Goal: Information Seeking & Learning: Find specific fact

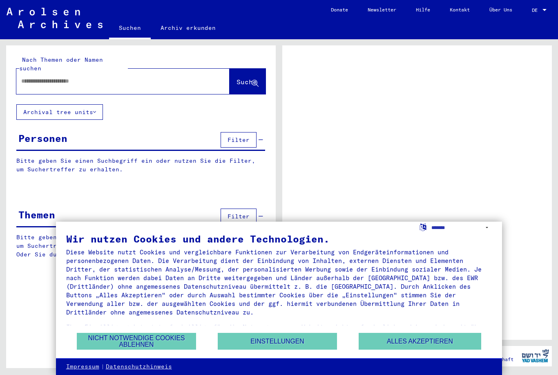
click at [158, 77] on input "text" at bounding box center [115, 81] width 189 height 9
click at [438, 120] on div at bounding box center [417, 192] width 270 height 294
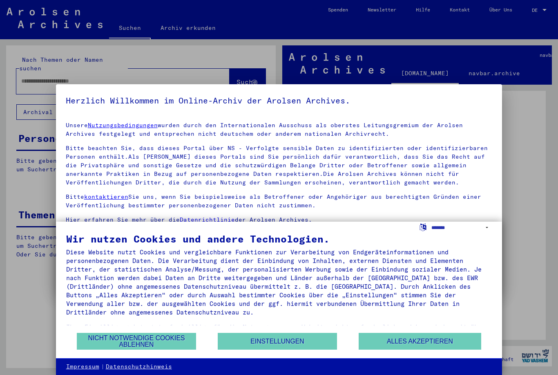
click at [432, 344] on button "Alles akzeptieren" at bounding box center [420, 341] width 123 height 17
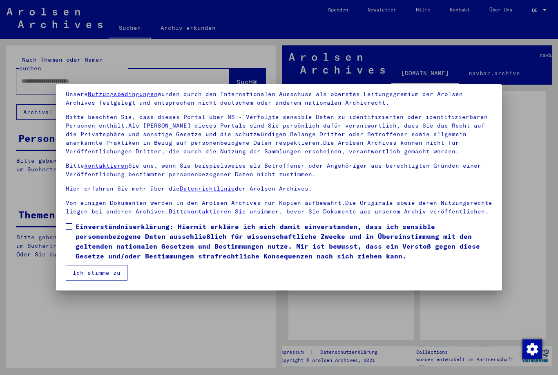
scroll to position [31, 0]
click at [88, 276] on button "Ich stimme zu" at bounding box center [97, 273] width 62 height 16
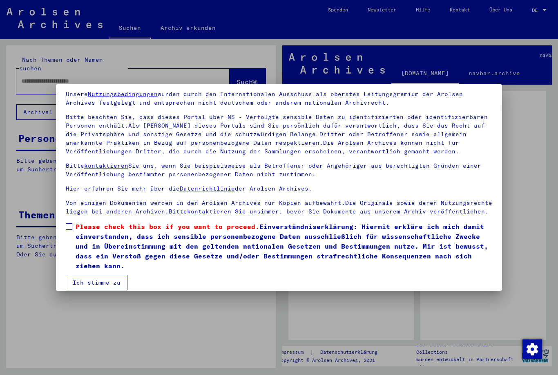
click at [74, 226] on label "Please check this box if you want to proceed. Einverständniserklärung: Hiermit …" at bounding box center [279, 245] width 427 height 49
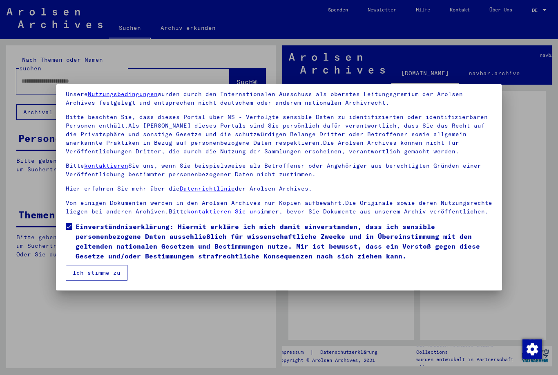
click at [89, 279] on button "Ich stimme zu" at bounding box center [97, 273] width 62 height 16
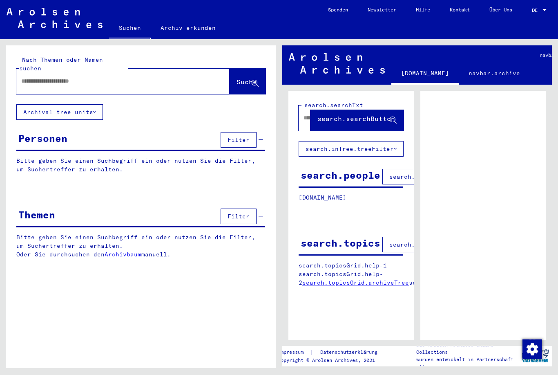
click at [45, 77] on input "text" at bounding box center [115, 81] width 189 height 9
type input "****"
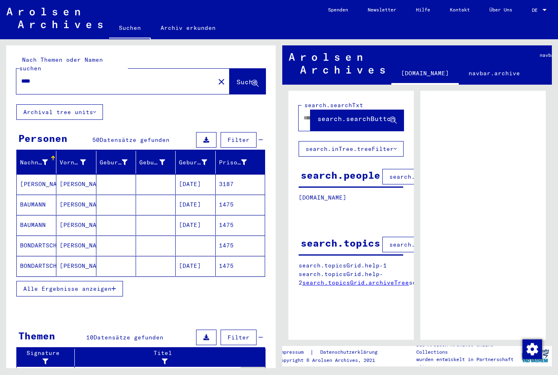
click at [33, 175] on mat-cell "[PERSON_NAME]" at bounding box center [37, 184] width 40 height 20
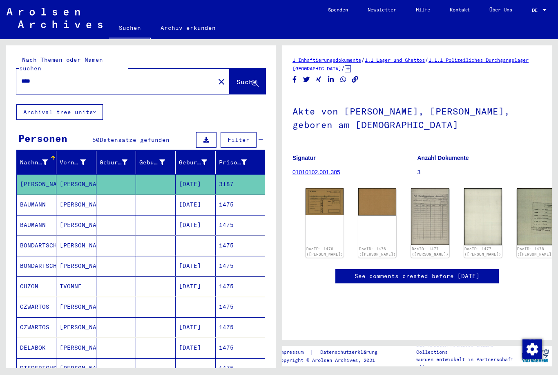
click at [318, 201] on img at bounding box center [325, 201] width 38 height 27
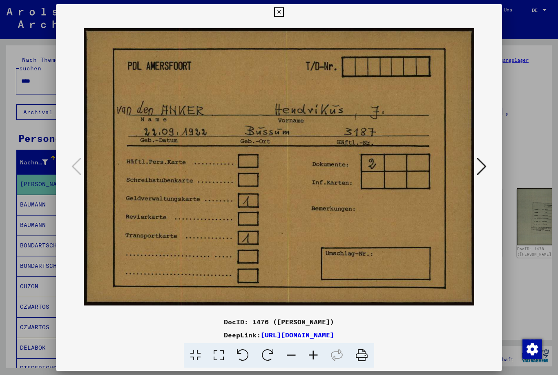
click at [547, 130] on div at bounding box center [279, 187] width 558 height 375
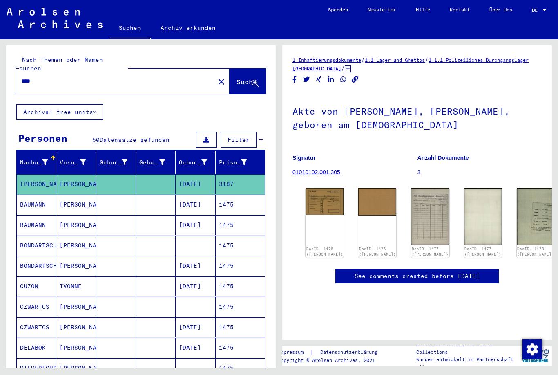
click at [364, 220] on div "DocID: 1476 ([PERSON_NAME])" at bounding box center [377, 222] width 38 height 69
click at [368, 203] on img at bounding box center [377, 201] width 38 height 27
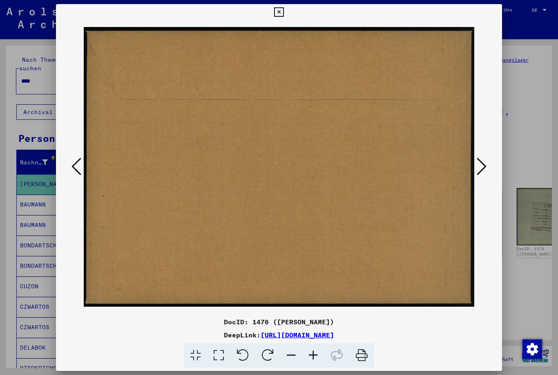
click at [541, 142] on div at bounding box center [279, 187] width 558 height 375
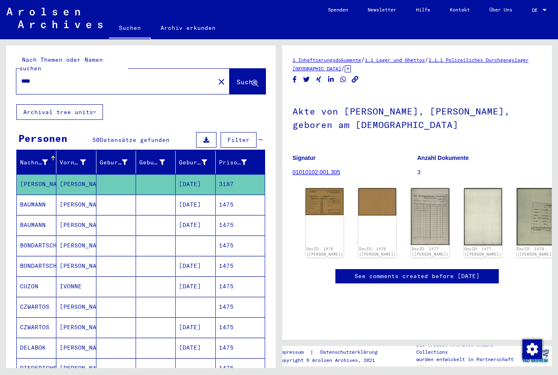
click at [411, 215] on img at bounding box center [430, 216] width 38 height 57
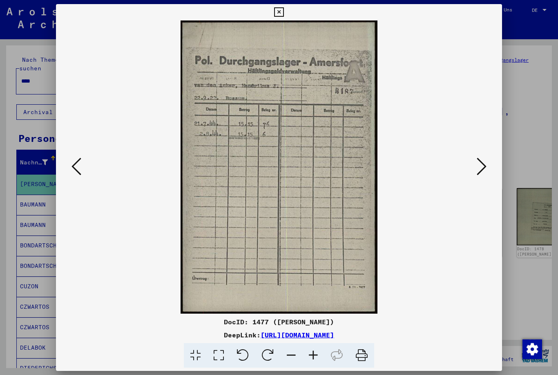
click at [528, 123] on div at bounding box center [279, 187] width 558 height 375
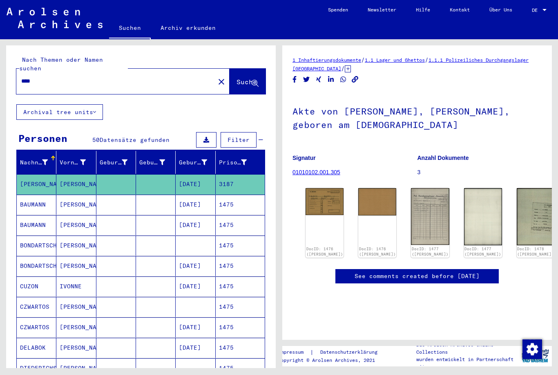
click at [517, 210] on img at bounding box center [536, 216] width 38 height 57
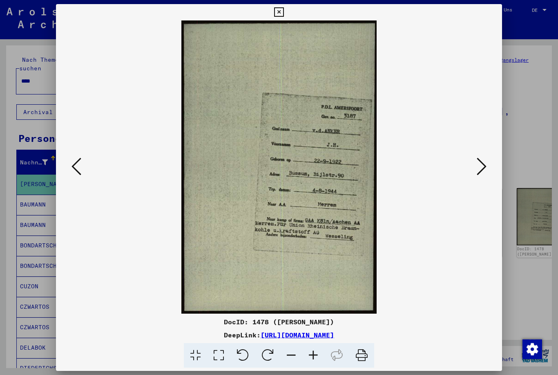
click at [547, 133] on div at bounding box center [279, 187] width 558 height 375
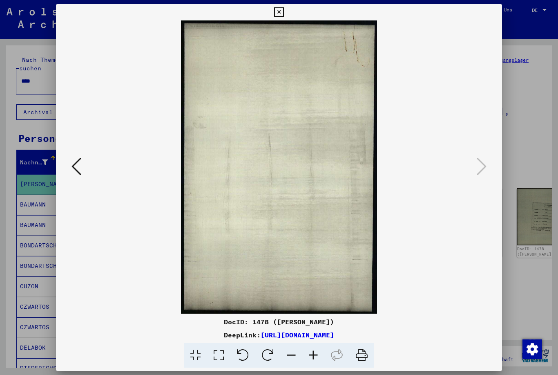
click at [538, 135] on div at bounding box center [279, 187] width 558 height 375
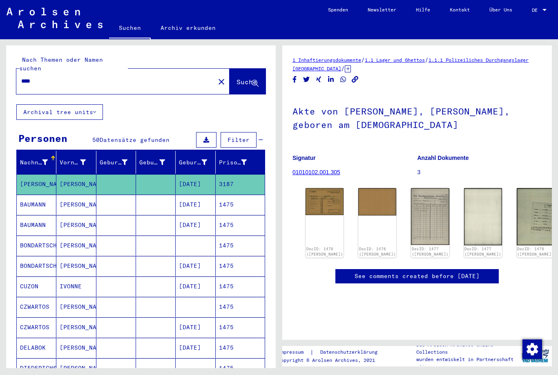
click at [517, 211] on img at bounding box center [536, 216] width 38 height 57
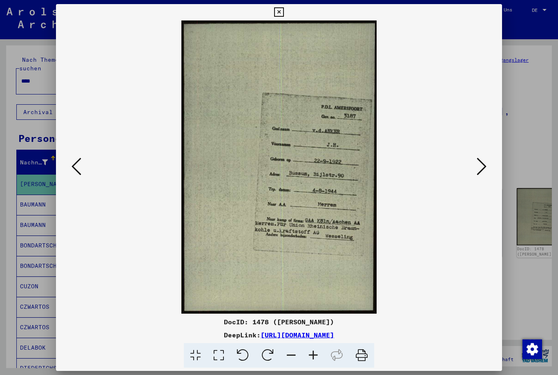
click at [477, 164] on icon at bounding box center [482, 166] width 10 height 20
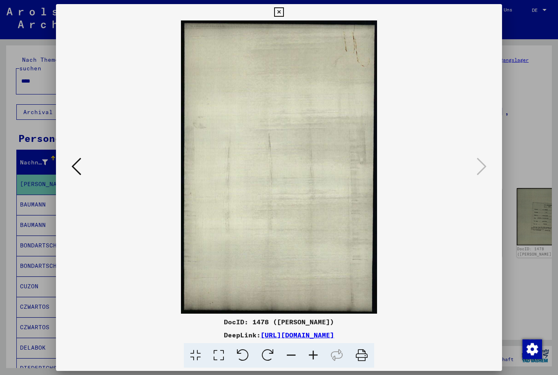
click at [540, 114] on div at bounding box center [279, 187] width 558 height 375
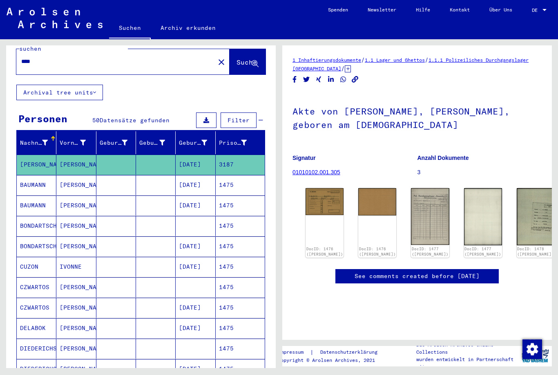
scroll to position [11, 0]
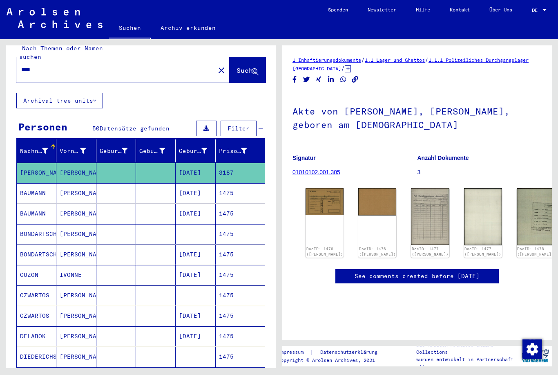
click at [233, 147] on div "Prisoner #" at bounding box center [233, 151] width 28 height 9
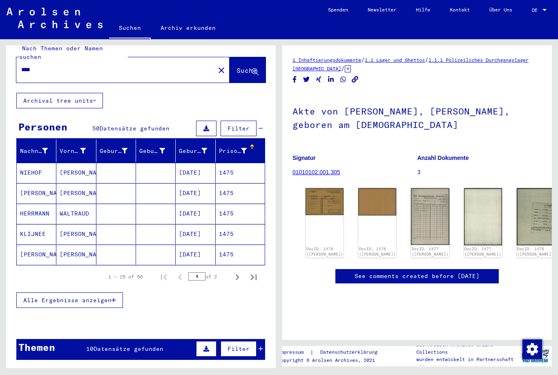
click at [241, 148] on icon at bounding box center [244, 151] width 6 height 6
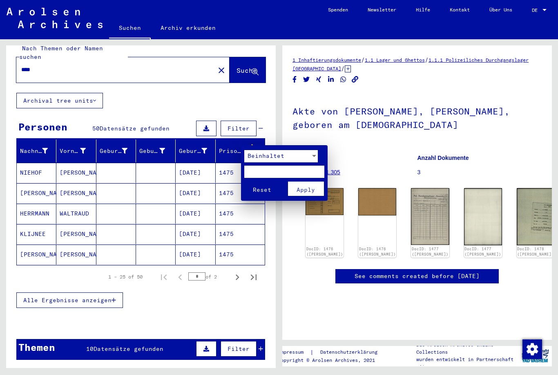
click at [250, 139] on div at bounding box center [279, 187] width 558 height 375
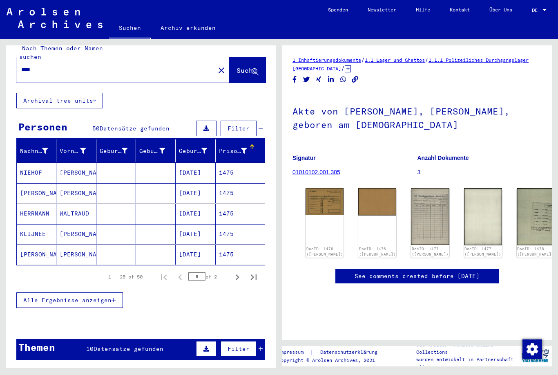
click at [252, 145] on div at bounding box center [252, 147] width 1 height 4
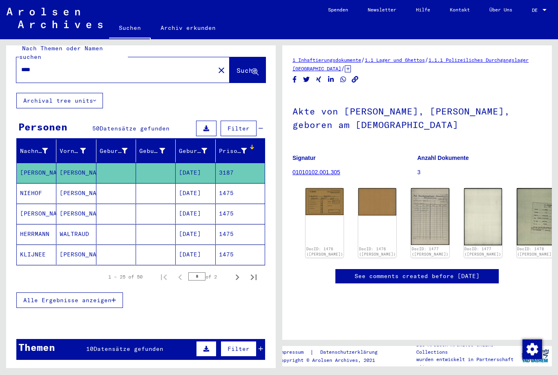
click at [119, 292] on button "Alle Ergebnisse anzeigen" at bounding box center [69, 300] width 107 height 16
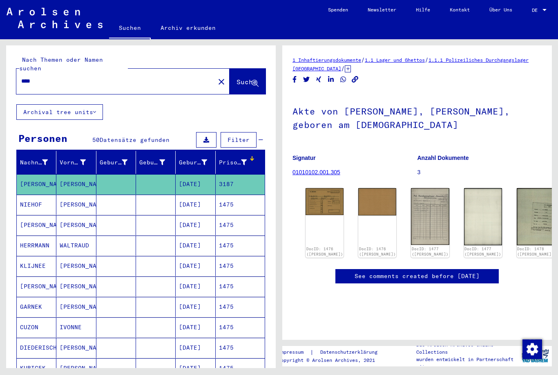
scroll to position [116, 0]
click at [449, 272] on link "See comments created before [DATE]" at bounding box center [417, 276] width 125 height 9
click at [411, 188] on img at bounding box center [430, 216] width 38 height 57
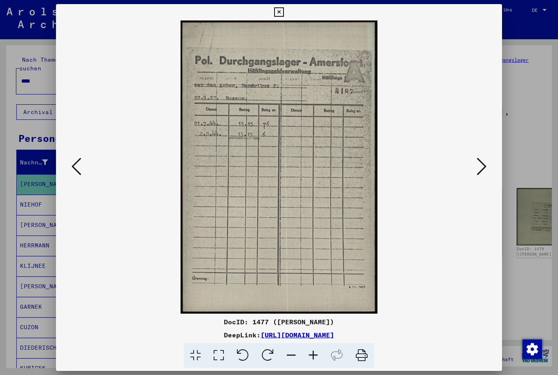
click at [286, 17] on button at bounding box center [279, 12] width 14 height 16
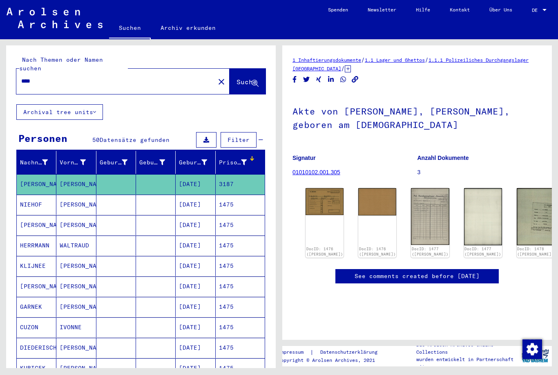
click at [517, 188] on img at bounding box center [536, 216] width 38 height 57
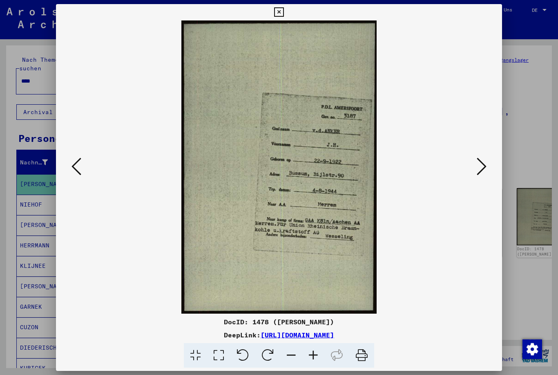
click at [538, 61] on div at bounding box center [279, 187] width 558 height 375
